Goal: Information Seeking & Learning: Learn about a topic

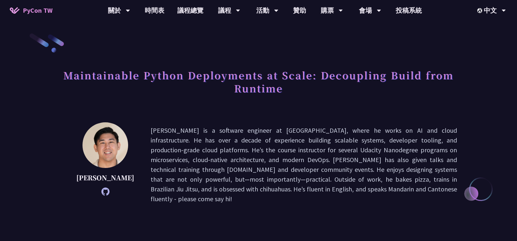
click at [291, 182] on p "[PERSON_NAME] is a software engineer at [GEOGRAPHIC_DATA], where he works on AI…" at bounding box center [304, 165] width 307 height 78
click at [233, 133] on p "[PERSON_NAME] is a software engineer at [GEOGRAPHIC_DATA], where he works on AI…" at bounding box center [304, 165] width 307 height 78
drag, startPoint x: 170, startPoint y: 131, endPoint x: 236, endPoint y: 127, distance: 66.7
click at [221, 128] on p "[PERSON_NAME] is a software engineer at [GEOGRAPHIC_DATA], where he works on AI…" at bounding box center [304, 165] width 307 height 78
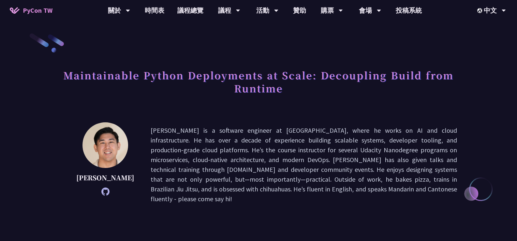
drag, startPoint x: 253, startPoint y: 127, endPoint x: 246, endPoint y: 127, distance: 6.9
click at [253, 127] on p "[PERSON_NAME] is a software engineer at [GEOGRAPHIC_DATA], where he works on AI…" at bounding box center [304, 165] width 307 height 78
drag, startPoint x: 274, startPoint y: 152, endPoint x: 294, endPoint y: 152, distance: 20.2
click at [274, 152] on p "[PERSON_NAME] is a software engineer at [GEOGRAPHIC_DATA], where he works on AI…" at bounding box center [304, 165] width 307 height 78
click at [309, 149] on p "[PERSON_NAME] is a software engineer at [GEOGRAPHIC_DATA], where he works on AI…" at bounding box center [304, 165] width 307 height 78
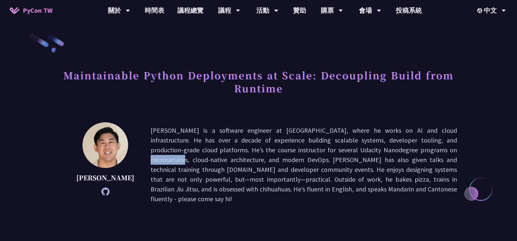
click at [309, 149] on p "[PERSON_NAME] is a software engineer at [GEOGRAPHIC_DATA], where he works on AI…" at bounding box center [304, 165] width 307 height 78
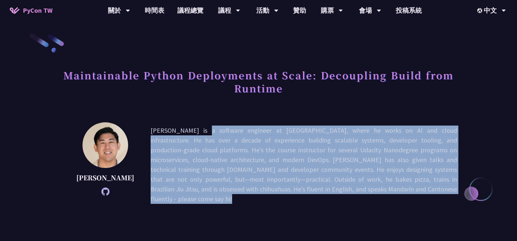
click at [309, 149] on p "[PERSON_NAME] is a software engineer at [GEOGRAPHIC_DATA], where he works on AI…" at bounding box center [304, 165] width 307 height 78
click at [314, 162] on p "[PERSON_NAME] is a software engineer at [GEOGRAPHIC_DATA], where he works on AI…" at bounding box center [304, 165] width 307 height 78
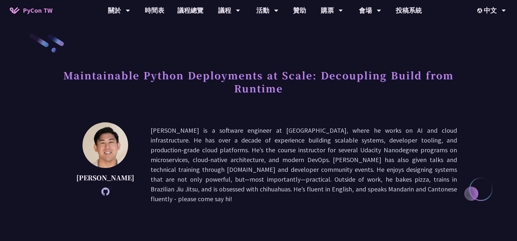
click at [319, 174] on p "[PERSON_NAME] is a software engineer at [GEOGRAPHIC_DATA], where he works on AI…" at bounding box center [304, 165] width 307 height 78
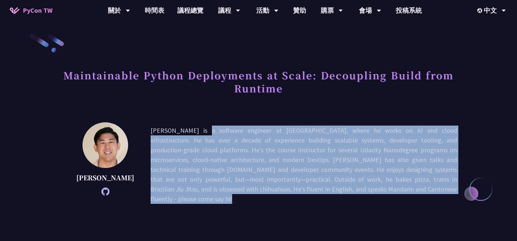
click at [319, 174] on p "[PERSON_NAME] is a software engineer at [GEOGRAPHIC_DATA], where he works on AI…" at bounding box center [304, 165] width 307 height 78
click at [338, 132] on p "[PERSON_NAME] is a software engineer at [GEOGRAPHIC_DATA], where he works on AI…" at bounding box center [304, 165] width 307 height 78
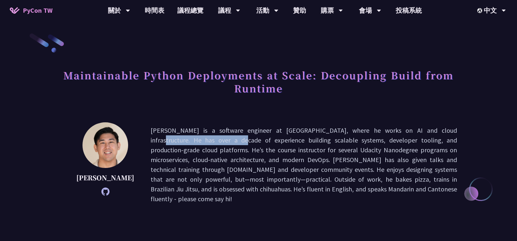
drag, startPoint x: 365, startPoint y: 127, endPoint x: 440, endPoint y: 128, distance: 74.7
click at [440, 128] on p "[PERSON_NAME] is a software engineer at [GEOGRAPHIC_DATA], where he works on AI…" at bounding box center [304, 165] width 307 height 78
click at [439, 130] on p "[PERSON_NAME] is a software engineer at [GEOGRAPHIC_DATA], where he works on AI…" at bounding box center [304, 165] width 307 height 78
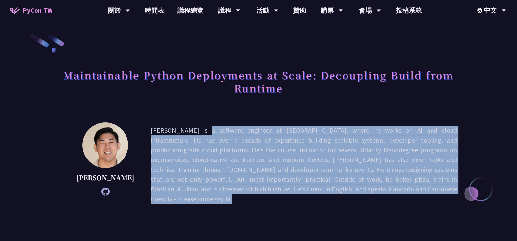
click at [439, 130] on p "[PERSON_NAME] is a software engineer at [GEOGRAPHIC_DATA], where he works on AI…" at bounding box center [304, 165] width 307 height 78
click at [260, 135] on p "[PERSON_NAME] is a software engineer at [GEOGRAPHIC_DATA], where he works on AI…" at bounding box center [304, 165] width 307 height 78
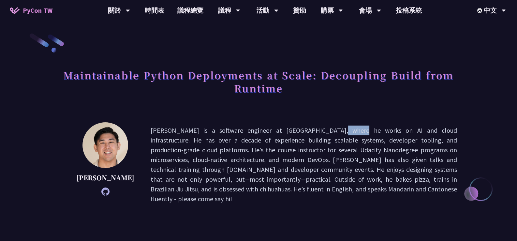
click at [260, 135] on p "[PERSON_NAME] is a software engineer at [GEOGRAPHIC_DATA], where he works on AI…" at bounding box center [304, 165] width 307 height 78
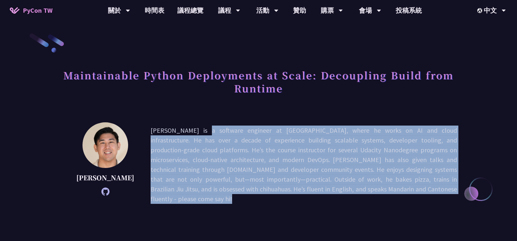
click at [260, 135] on p "[PERSON_NAME] is a software engineer at [GEOGRAPHIC_DATA], where he works on AI…" at bounding box center [304, 165] width 307 height 78
click at [264, 156] on p "[PERSON_NAME] is a software engineer at [GEOGRAPHIC_DATA], where he works on AI…" at bounding box center [304, 165] width 307 height 78
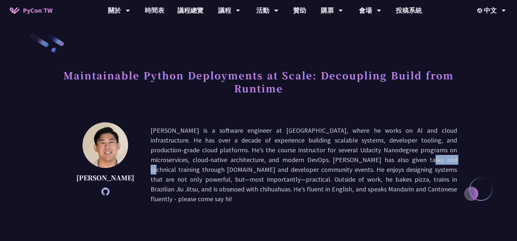
click at [264, 156] on p "[PERSON_NAME] is a software engineer at [GEOGRAPHIC_DATA], where he works on AI…" at bounding box center [304, 165] width 307 height 78
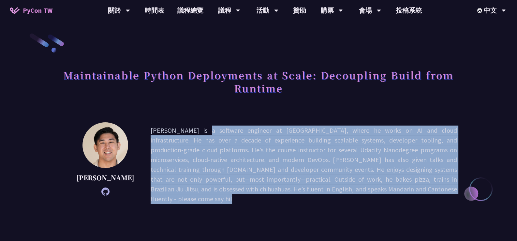
click at [264, 156] on p "[PERSON_NAME] is a software engineer at [GEOGRAPHIC_DATA], where he works on AI…" at bounding box center [304, 165] width 307 height 78
click at [341, 168] on p "[PERSON_NAME] is a software engineer at [GEOGRAPHIC_DATA], where he works on AI…" at bounding box center [304, 165] width 307 height 78
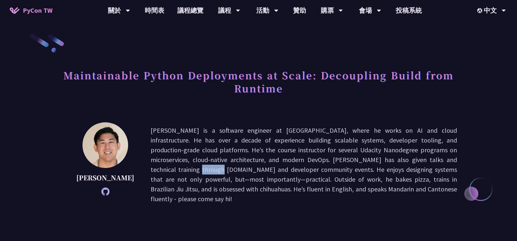
drag, startPoint x: 328, startPoint y: 159, endPoint x: 349, endPoint y: 160, distance: 20.9
click at [349, 160] on p "[PERSON_NAME] is a software engineer at [GEOGRAPHIC_DATA], where he works on AI…" at bounding box center [304, 165] width 307 height 78
click at [352, 164] on p "[PERSON_NAME] is a software engineer at [GEOGRAPHIC_DATA], where he works on AI…" at bounding box center [304, 165] width 307 height 78
drag, startPoint x: 329, startPoint y: 160, endPoint x: 350, endPoint y: 158, distance: 21.3
click at [350, 158] on p "[PERSON_NAME] is a software engineer at [GEOGRAPHIC_DATA], where he works on AI…" at bounding box center [304, 165] width 307 height 78
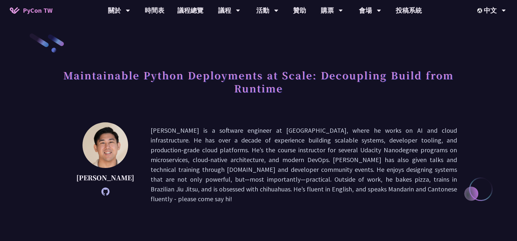
click at [385, 131] on p "[PERSON_NAME] is a software engineer at [GEOGRAPHIC_DATA], where he works on AI…" at bounding box center [304, 165] width 307 height 78
click at [391, 134] on p "[PERSON_NAME] is a software engineer at [GEOGRAPHIC_DATA], where he works on AI…" at bounding box center [304, 165] width 307 height 78
click at [406, 157] on p "[PERSON_NAME] is a software engineer at [GEOGRAPHIC_DATA], where he works on AI…" at bounding box center [304, 165] width 307 height 78
click at [408, 156] on p "[PERSON_NAME] is a software engineer at [GEOGRAPHIC_DATA], where he works on AI…" at bounding box center [304, 165] width 307 height 78
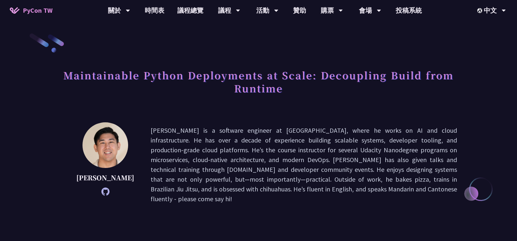
click at [424, 170] on p "[PERSON_NAME] is a software engineer at [GEOGRAPHIC_DATA], where he works on AI…" at bounding box center [304, 165] width 307 height 78
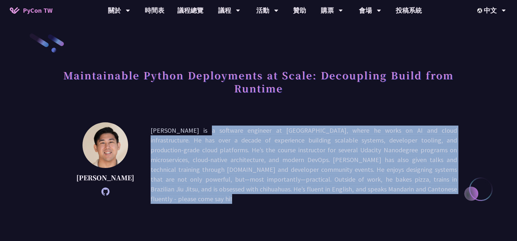
click at [424, 170] on p "[PERSON_NAME] is a software engineer at [GEOGRAPHIC_DATA], where he works on AI…" at bounding box center [304, 165] width 307 height 78
click at [422, 167] on p "[PERSON_NAME] is a software engineer at [GEOGRAPHIC_DATA], where he works on AI…" at bounding box center [304, 165] width 307 height 78
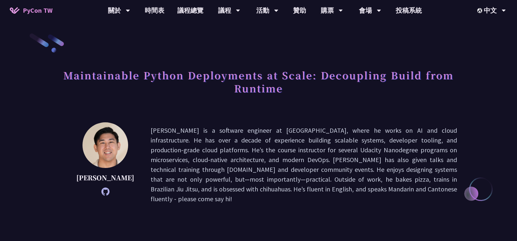
click at [422, 167] on p "[PERSON_NAME] is a software engineer at [GEOGRAPHIC_DATA], where he works on AI…" at bounding box center [304, 165] width 307 height 78
click at [421, 167] on p "[PERSON_NAME] is a software engineer at [GEOGRAPHIC_DATA], where he works on AI…" at bounding box center [304, 165] width 307 height 78
click at [243, 183] on p "[PERSON_NAME] is a software engineer at [GEOGRAPHIC_DATA], where he works on AI…" at bounding box center [304, 165] width 307 height 78
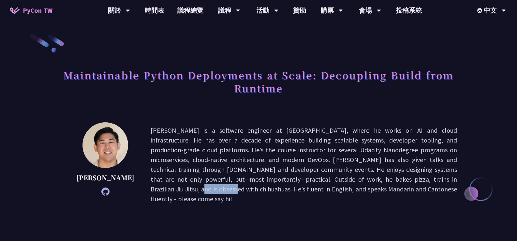
drag, startPoint x: 278, startPoint y: 180, endPoint x: 330, endPoint y: 168, distance: 53.1
click at [316, 173] on p "[PERSON_NAME] is a software engineer at [GEOGRAPHIC_DATA], where he works on AI…" at bounding box center [304, 165] width 307 height 78
click at [336, 160] on p "[PERSON_NAME] is a software engineer at [GEOGRAPHIC_DATA], where he works on AI…" at bounding box center [304, 165] width 307 height 78
click at [303, 184] on p "[PERSON_NAME] is a software engineer at [GEOGRAPHIC_DATA], where he works on AI…" at bounding box center [304, 165] width 307 height 78
click at [316, 177] on p "[PERSON_NAME] is a software engineer at [GEOGRAPHIC_DATA], where he works on AI…" at bounding box center [304, 165] width 307 height 78
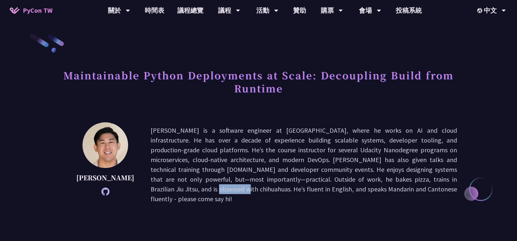
click at [316, 177] on p "[PERSON_NAME] is a software engineer at [GEOGRAPHIC_DATA], where he works on AI…" at bounding box center [304, 165] width 307 height 78
drag, startPoint x: 313, startPoint y: 157, endPoint x: 318, endPoint y: 157, distance: 5.2
click at [313, 158] on p "[PERSON_NAME] is a software engineer at [GEOGRAPHIC_DATA], where he works on AI…" at bounding box center [304, 165] width 307 height 78
click at [221, 169] on p "[PERSON_NAME] is a software engineer at [GEOGRAPHIC_DATA], where he works on AI…" at bounding box center [304, 165] width 307 height 78
click at [101, 190] on icon at bounding box center [105, 192] width 8 height 8
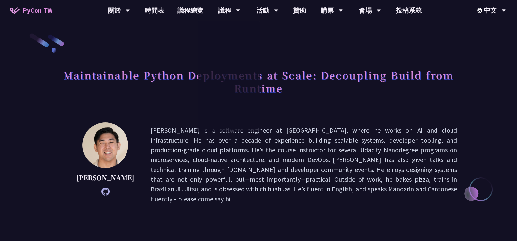
drag, startPoint x: 213, startPoint y: 140, endPoint x: 214, endPoint y: 143, distance: 3.4
click at [213, 140] on p "[PERSON_NAME] is a software engineer at [GEOGRAPHIC_DATA], where he works on AI…" at bounding box center [304, 165] width 307 height 78
drag, startPoint x: 380, startPoint y: 120, endPoint x: 372, endPoint y: 99, distance: 22.3
click at [296, 126] on p "[PERSON_NAME] is a software engineer at [GEOGRAPHIC_DATA], where he works on AI…" at bounding box center [304, 165] width 307 height 78
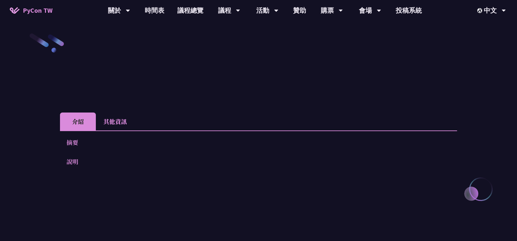
click at [275, 154] on div "摘要 說明 Slides" at bounding box center [258, 157] width 397 height 52
click at [135, 126] on ul "介紹 其他資訊" at bounding box center [258, 122] width 397 height 18
click at [125, 122] on li "其他資訊" at bounding box center [115, 122] width 38 height 18
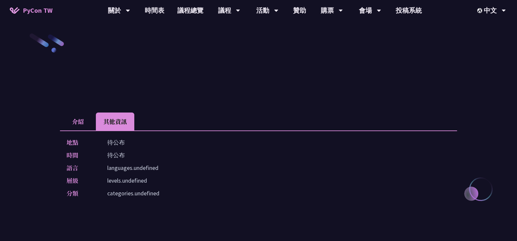
click at [85, 120] on li "介紹" at bounding box center [78, 122] width 36 height 18
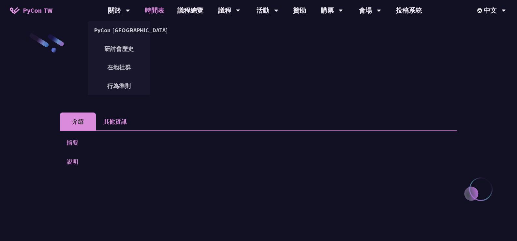
click at [149, 9] on link "時間表" at bounding box center [154, 10] width 33 height 21
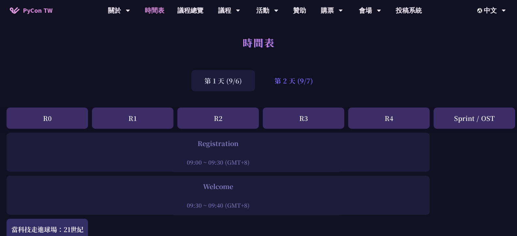
click at [287, 81] on div "第 2 天 (9/7)" at bounding box center [294, 80] width 65 height 21
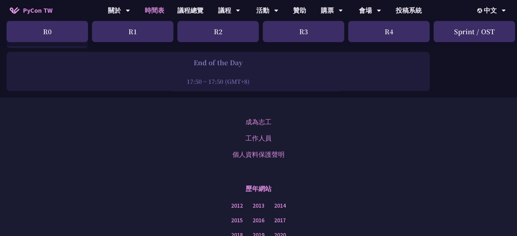
scroll to position [684, 176]
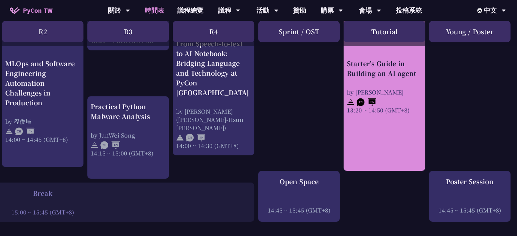
click at [381, 69] on div "Starter's Guide in Building an AI agent" at bounding box center [384, 69] width 75 height 20
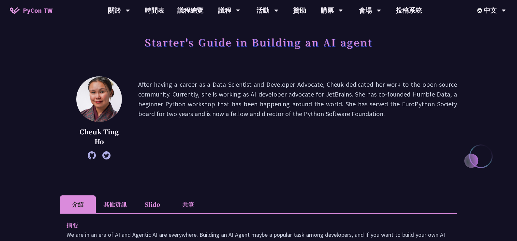
scroll to position [32, 0]
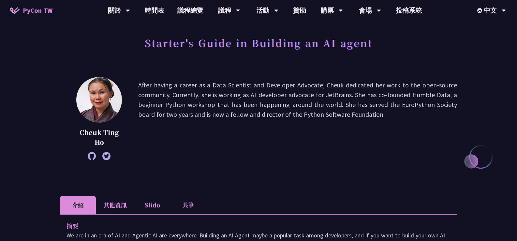
click at [103, 134] on p "Cheuk Ting Ho" at bounding box center [99, 138] width 46 height 20
copy div "Cheuk Ting Ho"
click at [228, 98] on p "After having a career as a Data Scientist and Developer Advocate, Cheuk dedicat…" at bounding box center [297, 118] width 319 height 77
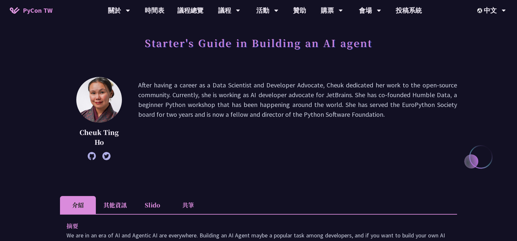
click at [375, 97] on p "After having a career as a Data Scientist and Developer Advocate, Cheuk dedicat…" at bounding box center [297, 118] width 319 height 77
click at [253, 49] on h1 "Starter's Guide in Building an AI agent" at bounding box center [259, 43] width 228 height 20
click at [261, 125] on p "After having a career as a Data Scientist and Developer Advocate, Cheuk dedicat…" at bounding box center [297, 118] width 319 height 77
click at [92, 157] on icon at bounding box center [92, 156] width 8 height 8
click at [432, 109] on p "After having a career as a Data Scientist and Developer Advocate, Cheuk dedicat…" at bounding box center [297, 118] width 319 height 77
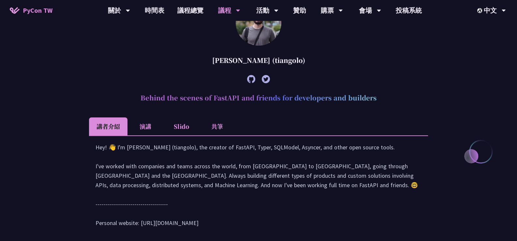
click at [236, 60] on div "Sebastián Ramírez (tiangolo)" at bounding box center [258, 61] width 339 height 20
copy article "Sebastián Ramírez (tiangolo)"
click at [279, 105] on h2 "Behind the scenes of FastAPI and friends for developers and builders" at bounding box center [258, 98] width 339 height 20
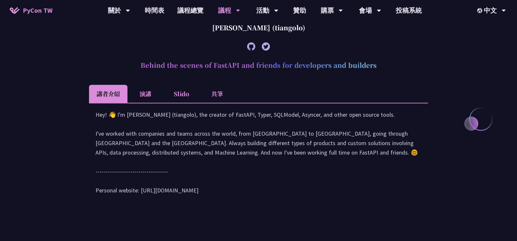
scroll to position [253, 0]
click at [281, 138] on div "Hey! 👋 I'm Sebastián Ramírez (tiangolo), the creator of FastAPI, Typer, SQLMode…" at bounding box center [259, 156] width 326 height 92
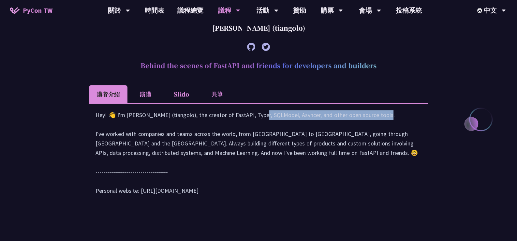
drag, startPoint x: 200, startPoint y: 124, endPoint x: 321, endPoint y: 122, distance: 120.7
click at [321, 122] on div "Hey! 👋 I'm Sebastián Ramírez (tiangolo), the creator of FastAPI, Typer, SQLMode…" at bounding box center [259, 156] width 326 height 92
copy div "the creator of FastAPI, Typer, SQLModel, Asyncer,"
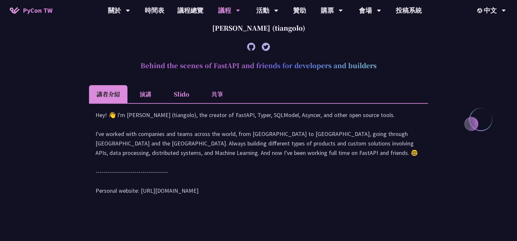
click at [325, 121] on div "Hey! 👋 I'm Sebastián Ramírez (tiangolo), the creator of FastAPI, Typer, SQLMode…" at bounding box center [259, 156] width 326 height 92
click at [366, 168] on div "Hey! 👋 I'm Sebastián Ramírez (tiangolo), the creator of FastAPI, Typer, SQLMode…" at bounding box center [259, 156] width 326 height 92
drag, startPoint x: 269, startPoint y: 161, endPoint x: 277, endPoint y: 161, distance: 7.8
click at [277, 161] on div "Hey! 👋 I'm Sebastián Ramírez (tiangolo), the creator of FastAPI, Typer, SQLMode…" at bounding box center [259, 156] width 326 height 92
click at [280, 161] on div "Hey! 👋 I'm Sebastián Ramírez (tiangolo), the creator of FastAPI, Typer, SQLMode…" at bounding box center [259, 156] width 326 height 92
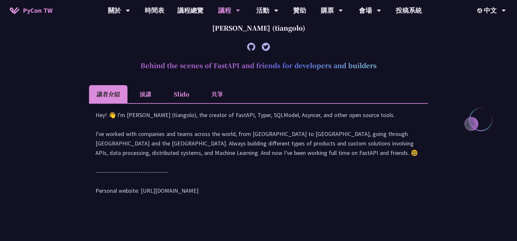
click at [272, 162] on div "Hey! 👋 I'm Sebastián Ramírez (tiangolo), the creator of FastAPI, Typer, SQLMode…" at bounding box center [259, 156] width 326 height 92
click at [290, 157] on div "Hey! 👋 I'm Sebastián Ramírez (tiangolo), the creator of FastAPI, Typer, SQLMode…" at bounding box center [259, 156] width 326 height 92
click at [291, 155] on div "Hey! 👋 I'm Sebastián Ramírez (tiangolo), the creator of FastAPI, Typer, SQLMode…" at bounding box center [259, 156] width 326 height 92
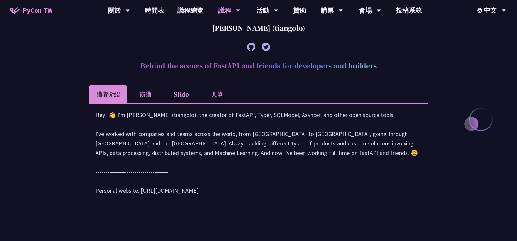
click at [305, 153] on div "Hey! 👋 I'm Sebastián Ramírez (tiangolo), the creator of FastAPI, Typer, SQLMode…" at bounding box center [259, 156] width 326 height 92
click at [328, 151] on div "Hey! 👋 I'm Sebastián Ramírez (tiangolo), the creator of FastAPI, Typer, SQLMode…" at bounding box center [259, 156] width 326 height 92
click at [360, 151] on div "Hey! 👋 I'm Sebastián Ramírez (tiangolo), the creator of FastAPI, Typer, SQLMode…" at bounding box center [259, 156] width 326 height 92
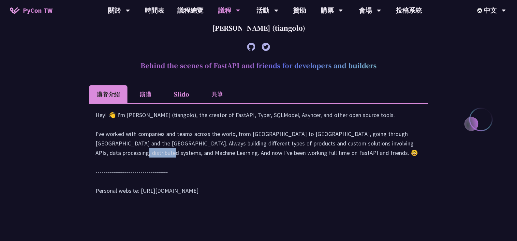
click at [360, 151] on div "Hey! 👋 I'm Sebastián Ramírez (tiangolo), the creator of FastAPI, Typer, SQLMode…" at bounding box center [259, 156] width 326 height 92
click at [382, 151] on div "Hey! 👋 I'm Sebastián Ramírez (tiangolo), the creator of FastAPI, Typer, SQLMode…" at bounding box center [259, 156] width 326 height 92
click at [412, 150] on div "Hey! 👋 I'm Sebastián Ramírez (tiangolo), the creator of FastAPI, Typer, SQLMode…" at bounding box center [259, 156] width 326 height 92
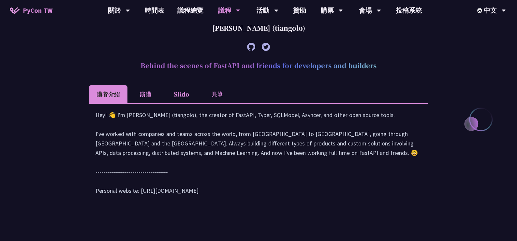
click at [168, 164] on div "Hey! 👋 I'm Sebastián Ramírez (tiangolo), the creator of FastAPI, Typer, SQLMode…" at bounding box center [259, 156] width 326 height 92
click at [199, 159] on div "Hey! 👋 I'm Sebastián Ramírez (tiangolo), the creator of FastAPI, Typer, SQLMode…" at bounding box center [259, 156] width 326 height 92
click at [245, 163] on div "Hey! 👋 I'm Sebastián Ramírez (tiangolo), the creator of FastAPI, Typer, SQLMode…" at bounding box center [259, 156] width 326 height 92
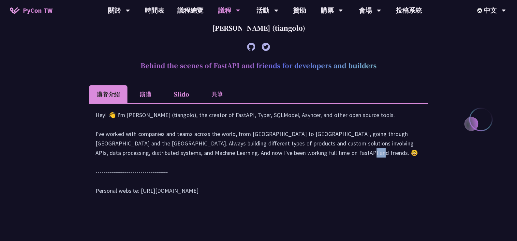
click at [246, 163] on div "Hey! 👋 I'm Sebastián Ramírez (tiangolo), the creator of FastAPI, Typer, SQLMode…" at bounding box center [259, 156] width 326 height 92
click at [267, 163] on div "Hey! 👋 I'm Sebastián Ramírez (tiangolo), the creator of FastAPI, Typer, SQLMode…" at bounding box center [259, 156] width 326 height 92
click at [297, 163] on div "Hey! 👋 I'm Sebastián Ramírez (tiangolo), the creator of FastAPI, Typer, SQLMode…" at bounding box center [259, 156] width 326 height 92
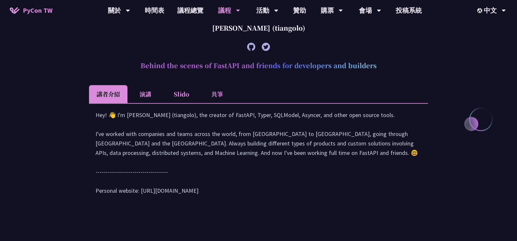
click at [377, 101] on ul "講者介紹 演講 Slido 共筆" at bounding box center [258, 94] width 339 height 18
click at [323, 130] on div "Hey! 👋 I'm Sebastián Ramírez (tiangolo), the creator of FastAPI, Typer, SQLMode…" at bounding box center [259, 156] width 326 height 92
drag, startPoint x: 309, startPoint y: 60, endPoint x: 308, endPoint y: 55, distance: 5.1
click at [309, 60] on h2 "Behind the scenes of FastAPI and friends for developers and builders" at bounding box center [258, 66] width 339 height 20
